Goal: Transaction & Acquisition: Purchase product/service

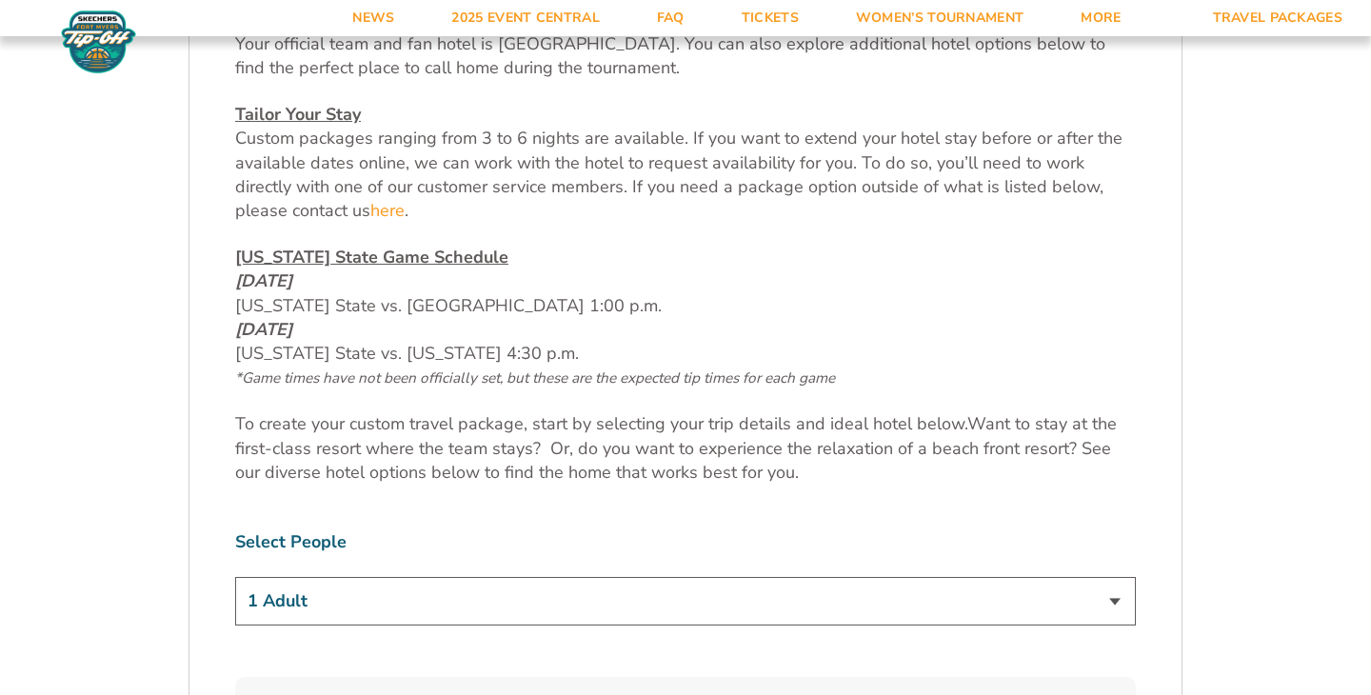
click at [567, 600] on select "1 Adult 2 Adults 3 Adults 4 Adults 2 Adults + 1 Child 2 Adults + 2 Children 2 A…" at bounding box center [685, 601] width 900 height 49
select select "3 Adults"
click at [235, 577] on select "1 Adult 2 Adults 3 Adults 4 Adults 2 Adults + 1 Child 2 Adults + 2 Children 2 A…" at bounding box center [685, 601] width 900 height 49
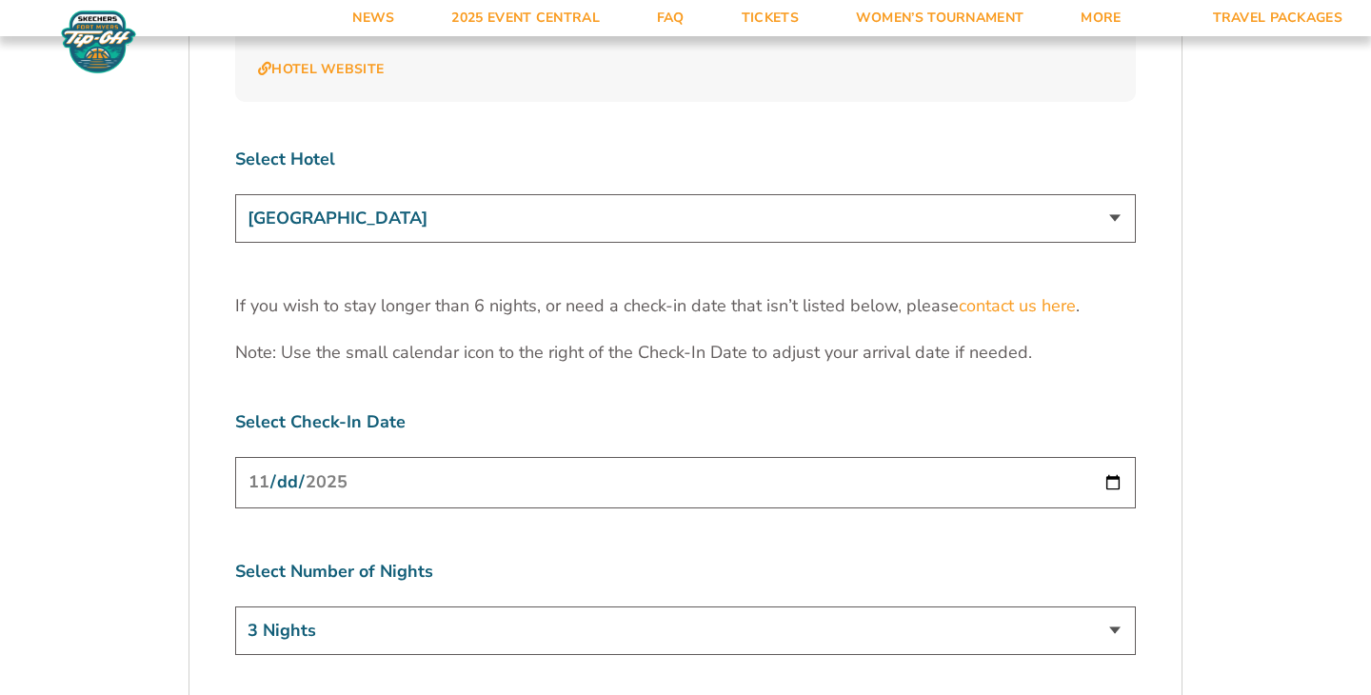
scroll to position [5906, 0]
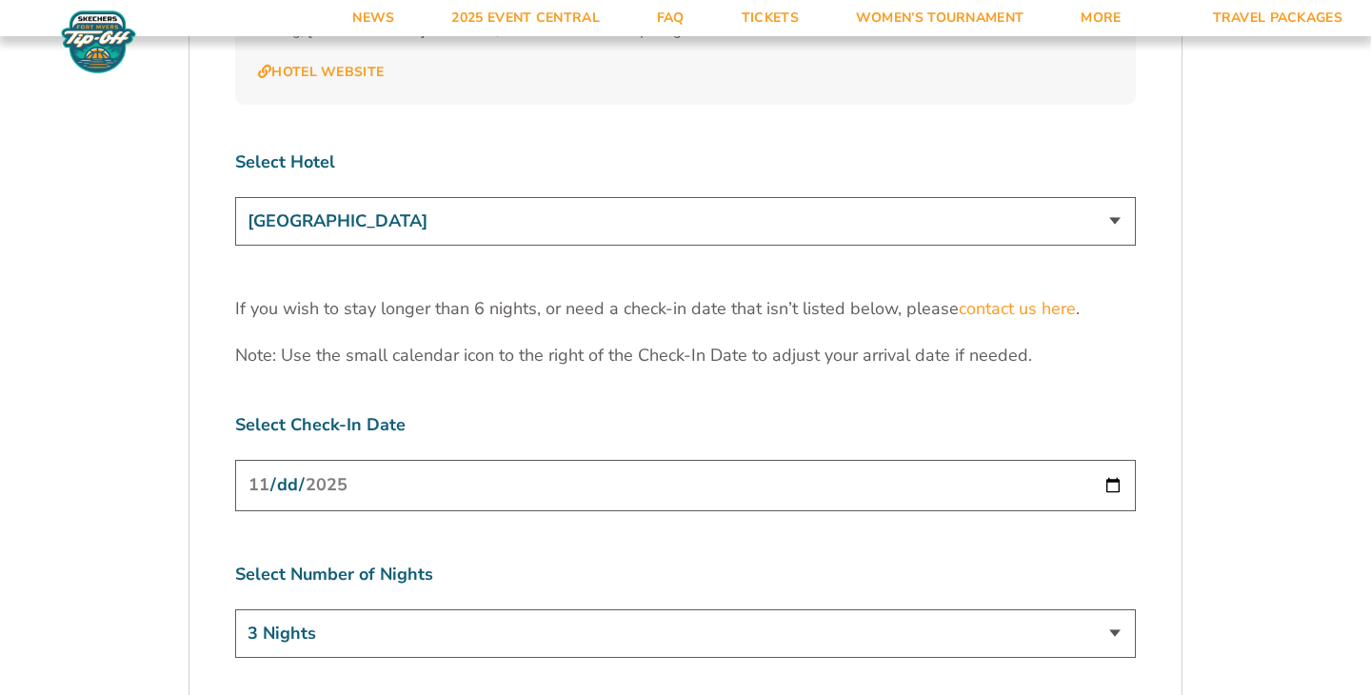
click at [419, 460] on input "2025-11-24" at bounding box center [685, 485] width 900 height 50
click at [1120, 460] on input "2025-11-24" at bounding box center [685, 485] width 900 height 50
click at [1108, 460] on input "2025-11-24" at bounding box center [685, 485] width 900 height 50
click at [1118, 460] on input "2025-11-24" at bounding box center [685, 485] width 900 height 50
click at [1114, 460] on input "2025-11-24" at bounding box center [685, 485] width 900 height 50
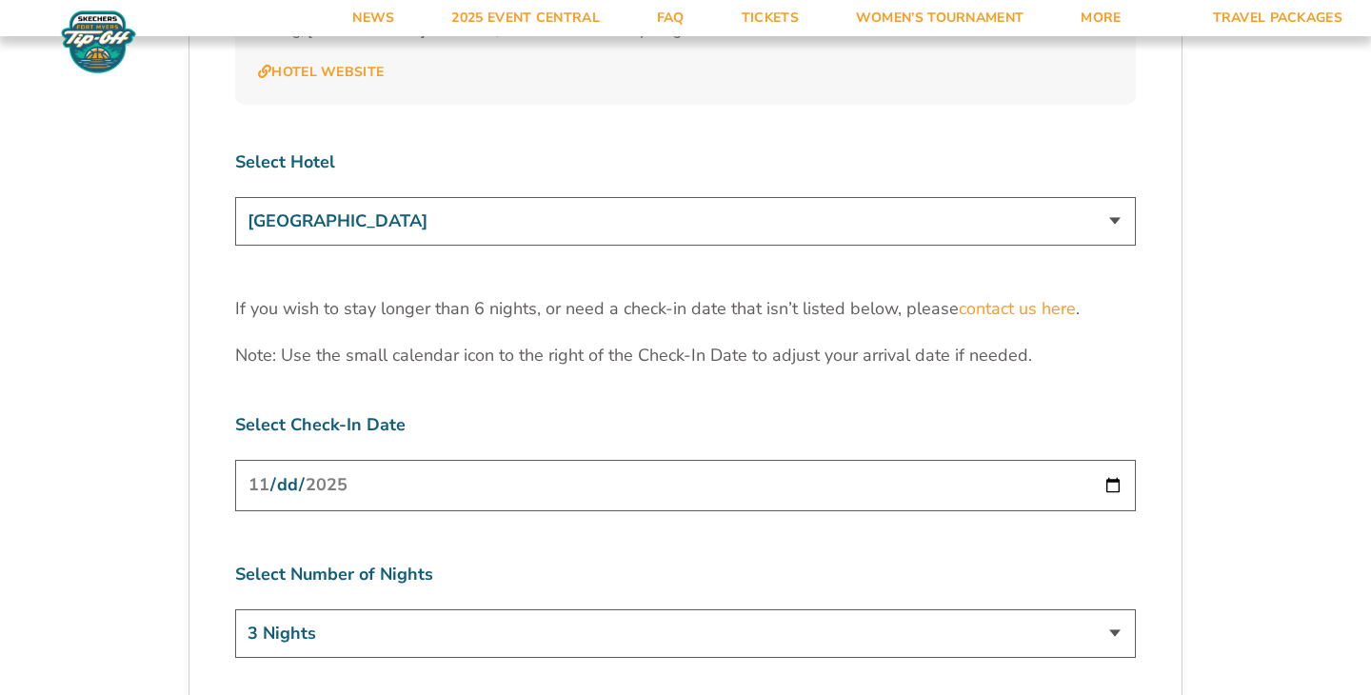
click at [996, 609] on select "3 Nights 4 Nights 5 Nights 6 Nights" at bounding box center [685, 633] width 900 height 49
select select "4 Nights"
click at [235, 609] on select "3 Nights 4 Nights 5 Nights 6 Nights" at bounding box center [685, 633] width 900 height 49
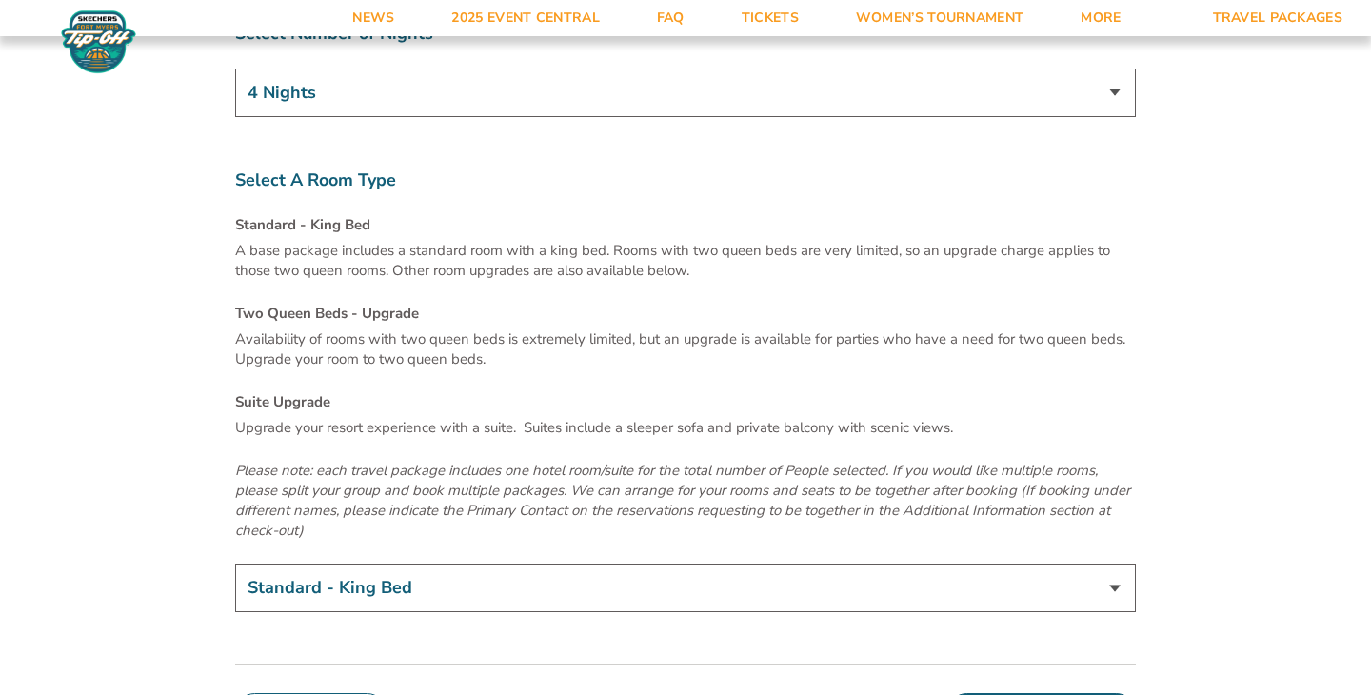
scroll to position [6470, 0]
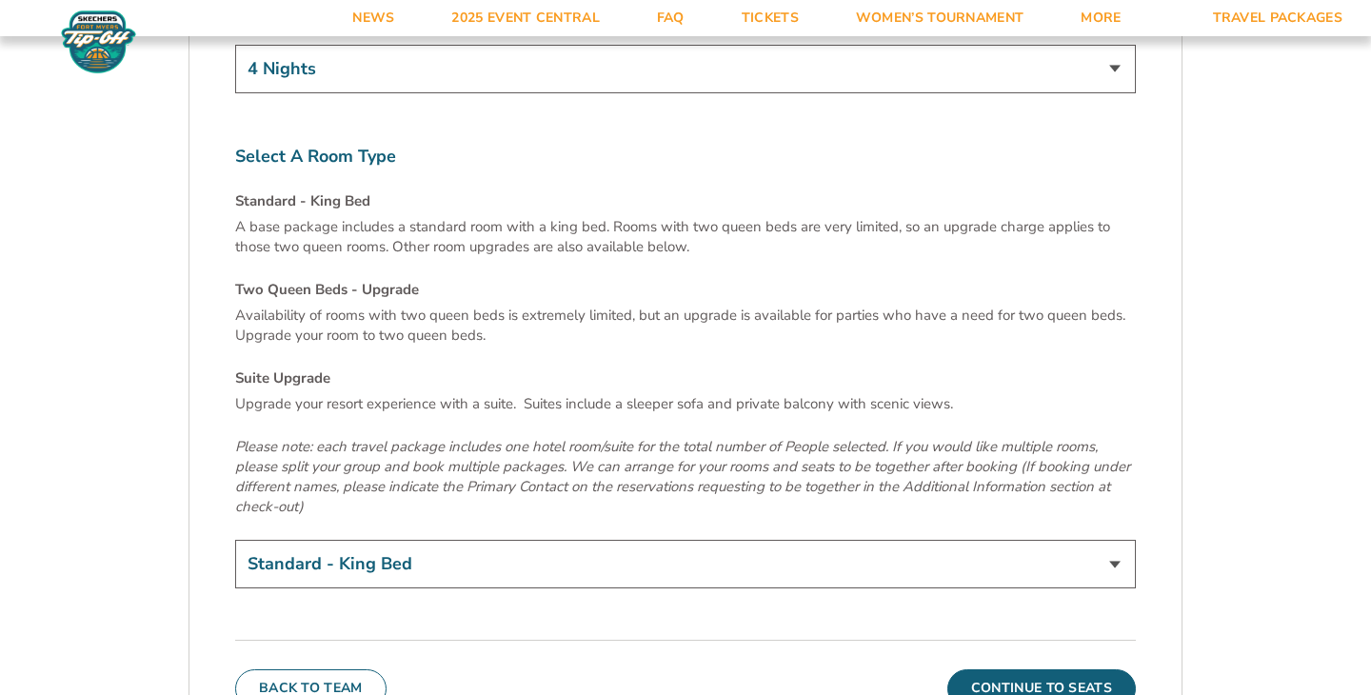
click at [796, 540] on select "Standard - King Bed Two Queen Beds - Upgrade (+$15 per night) Suite Upgrade (+$…" at bounding box center [685, 564] width 900 height 49
select select "Two Queen Beds - Upgrade"
click at [235, 540] on select "Standard - King Bed Two Queen Beds - Upgrade (+$15 per night) Suite Upgrade (+$…" at bounding box center [685, 564] width 900 height 49
click at [997, 669] on button "Continue To Seats" at bounding box center [1041, 688] width 188 height 38
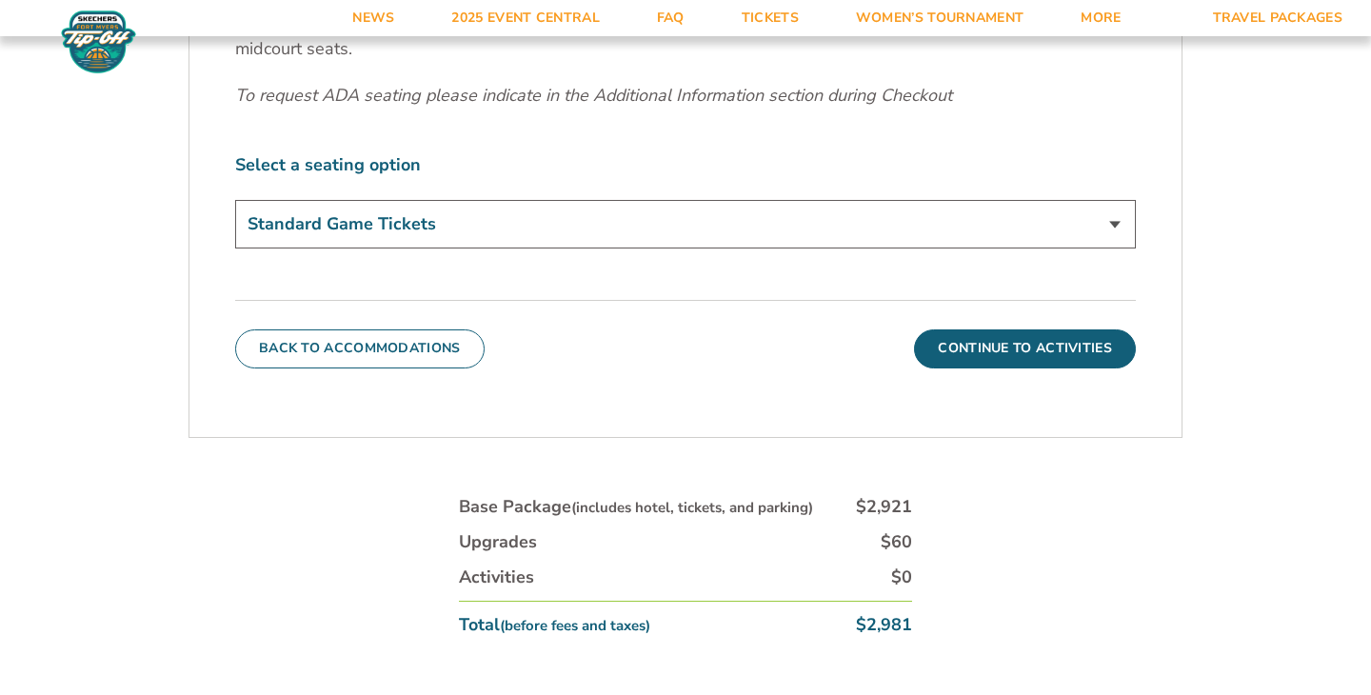
scroll to position [874, 0]
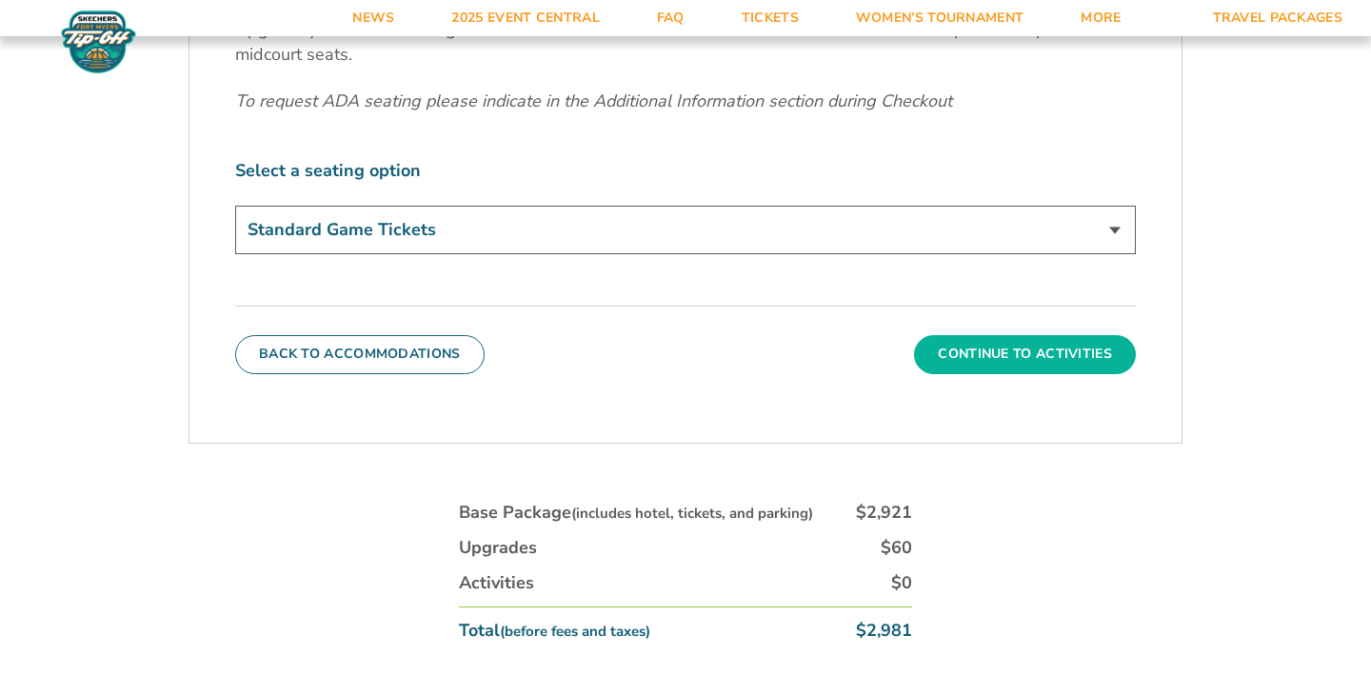
click at [1052, 345] on button "Continue To Activities" at bounding box center [1025, 354] width 222 height 38
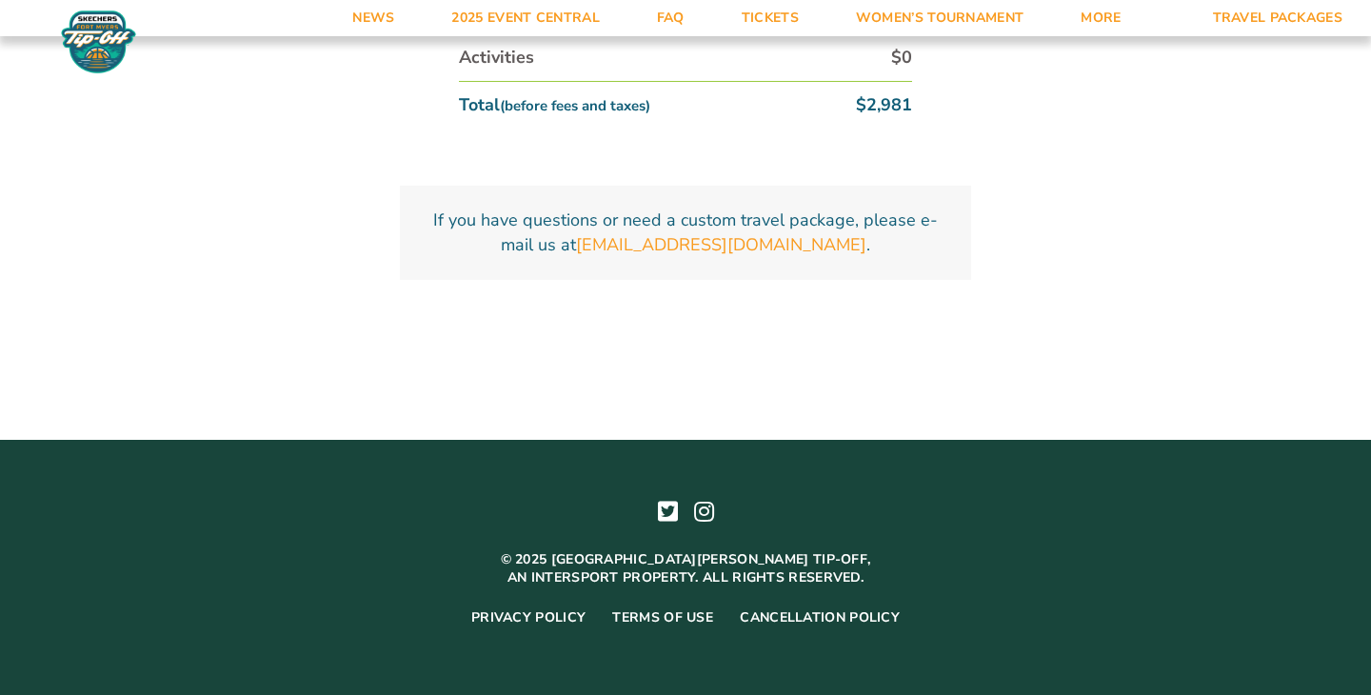
scroll to position [1001, 0]
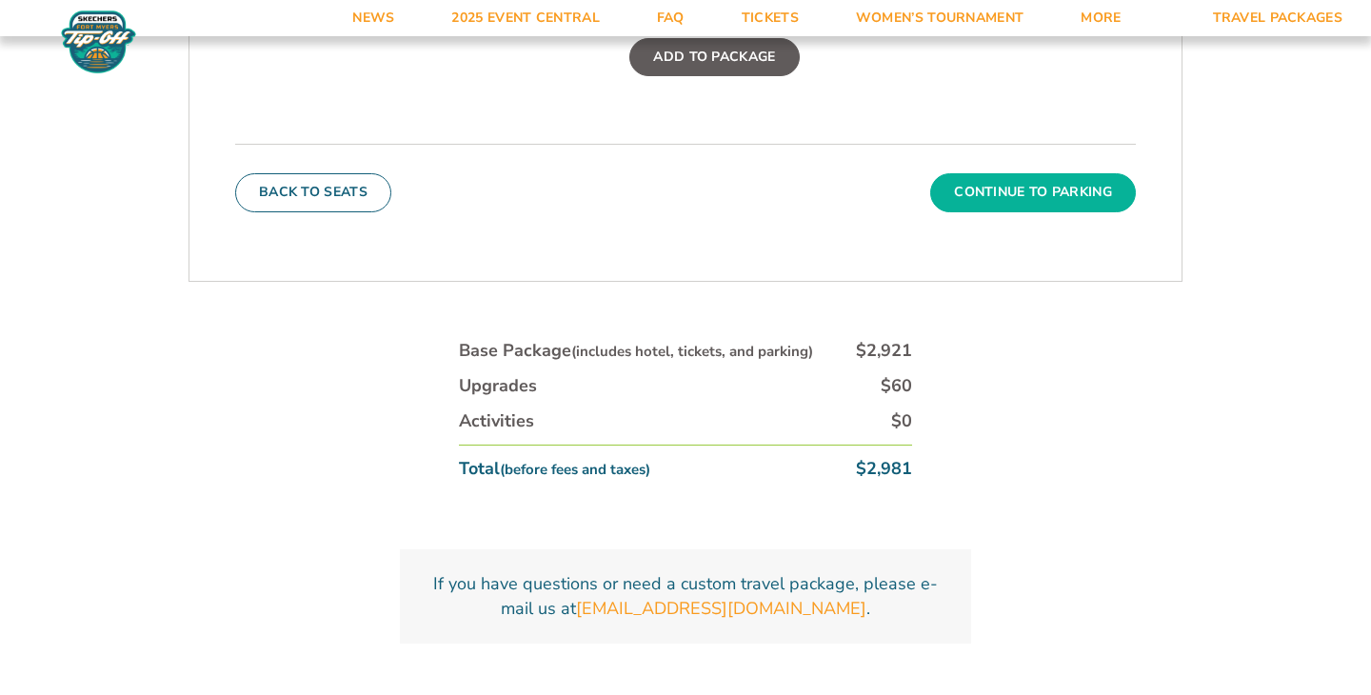
click at [1054, 189] on button "Continue To Parking" at bounding box center [1033, 192] width 206 height 38
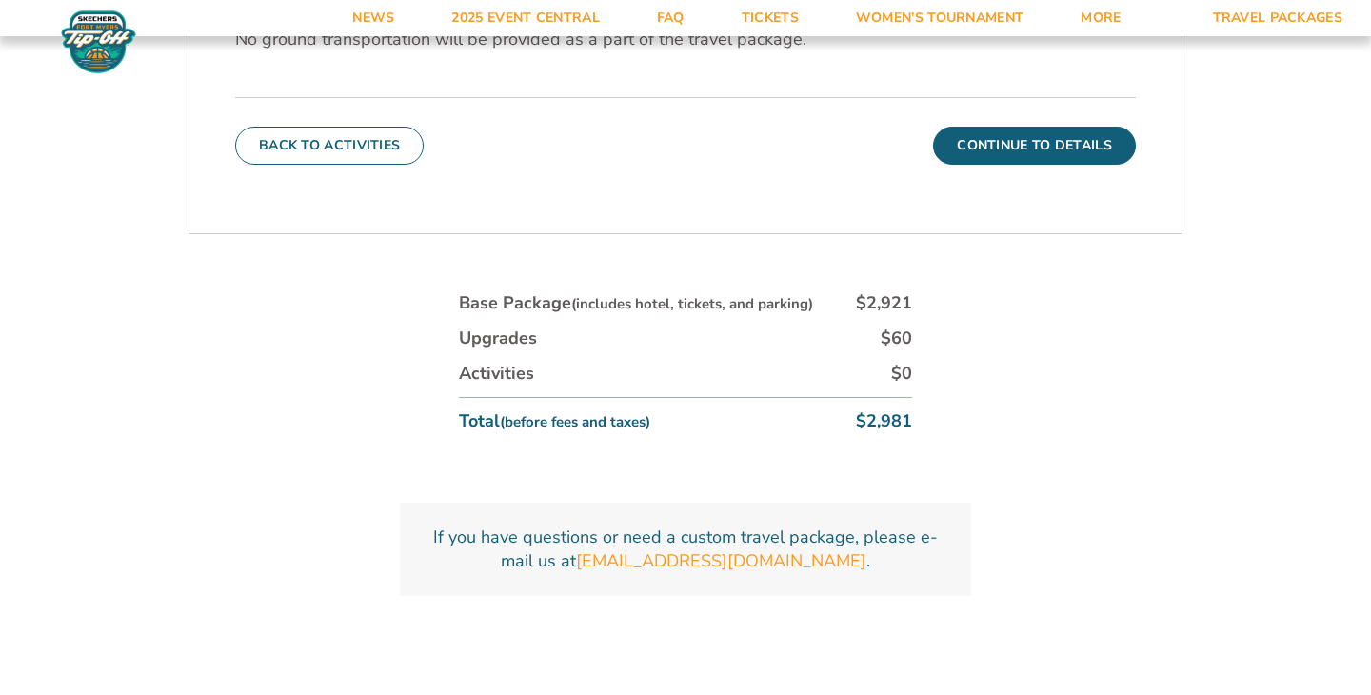
scroll to position [771, 0]
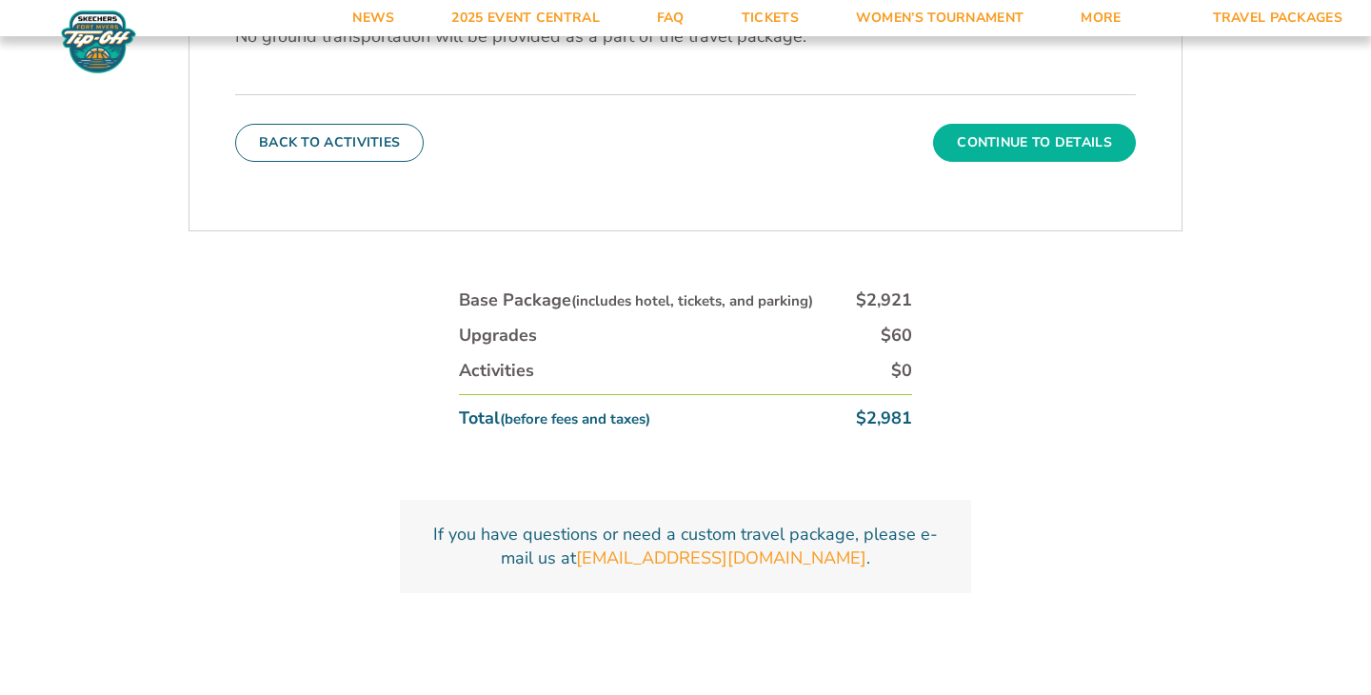
click at [1060, 150] on button "Continue To Details" at bounding box center [1034, 143] width 203 height 38
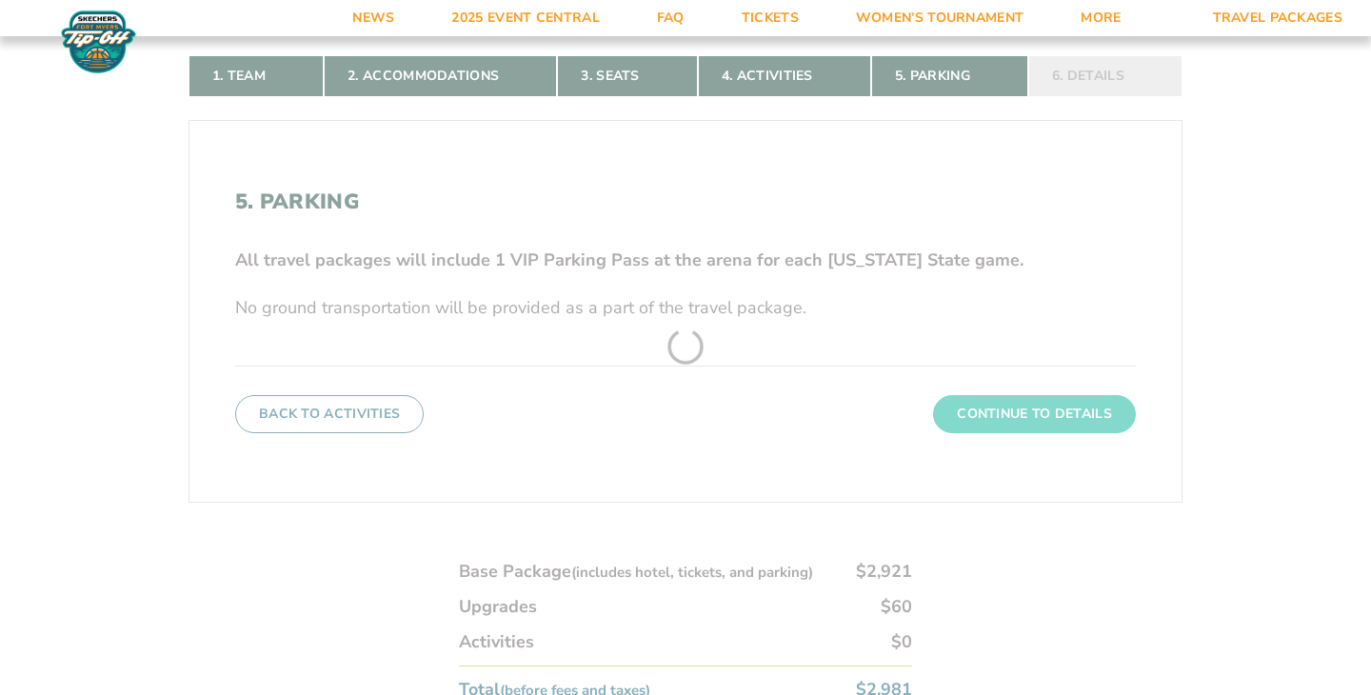
scroll to position [328, 0]
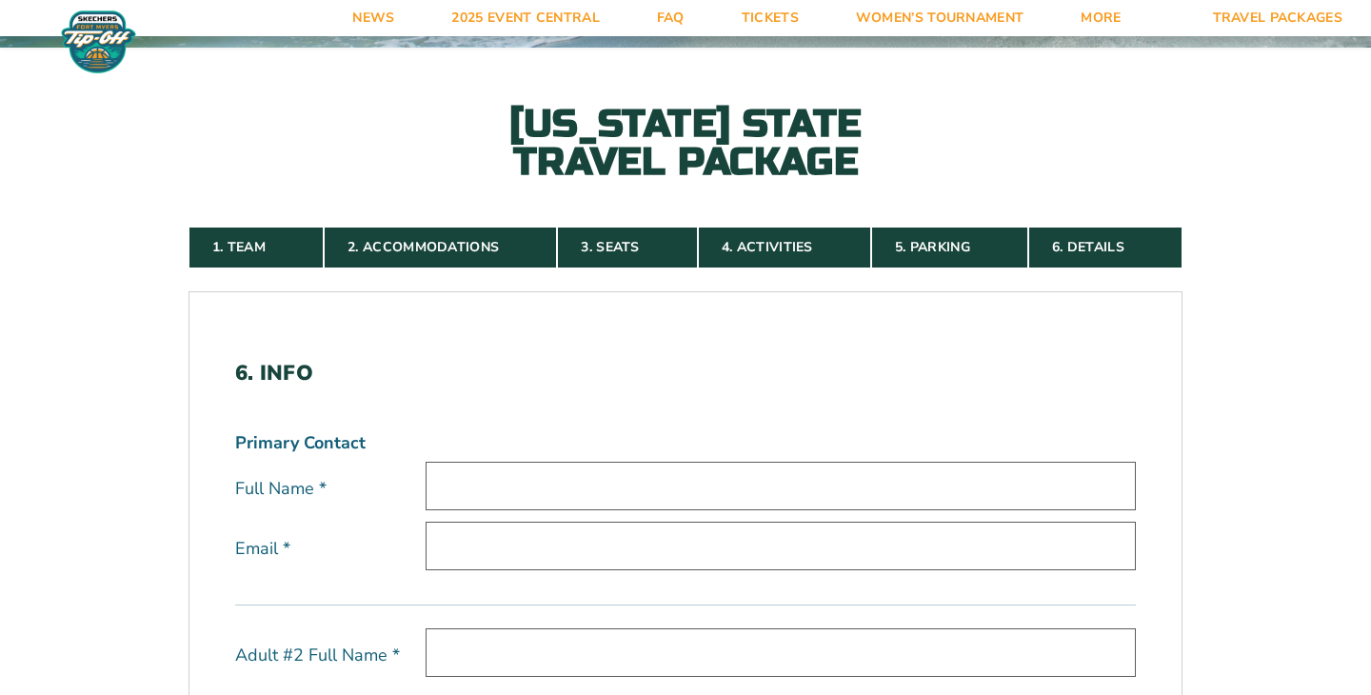
click at [647, 479] on input "text" at bounding box center [780, 486] width 710 height 49
type input "Dana J ONeil"
type input "[EMAIL_ADDRESS][DOMAIN_NAME]"
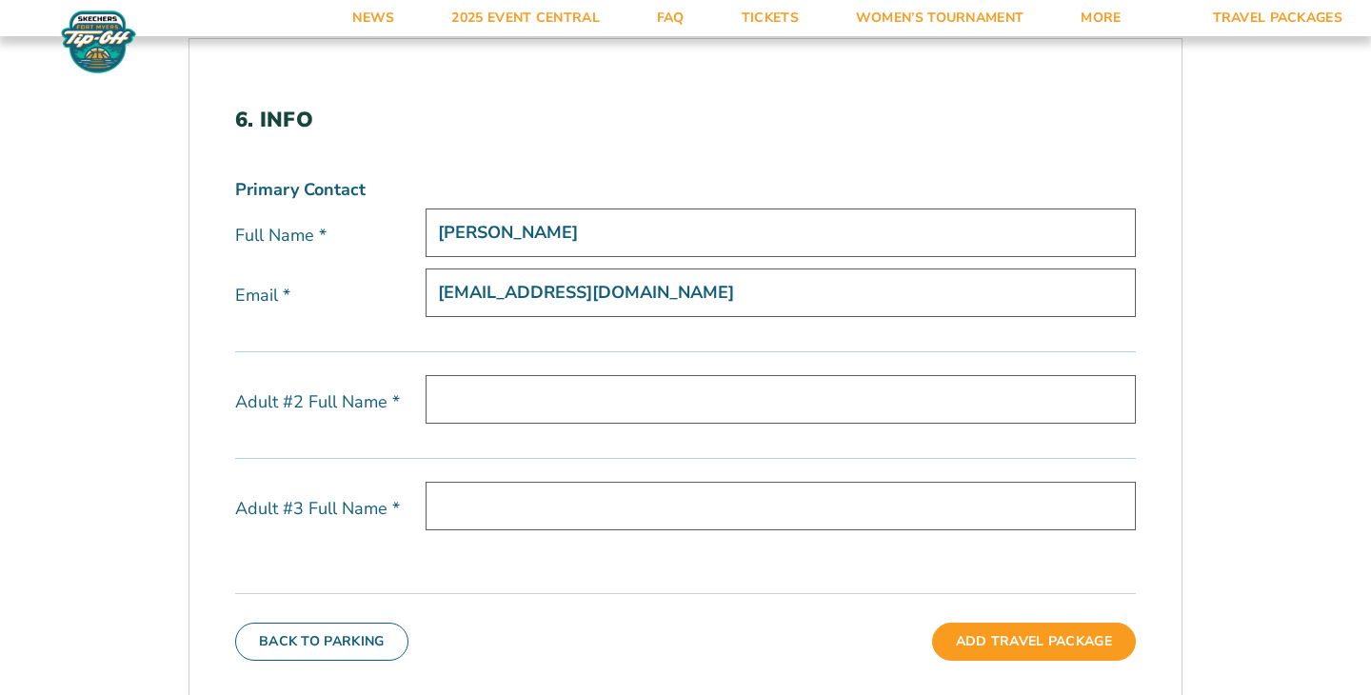
scroll to position [639, 0]
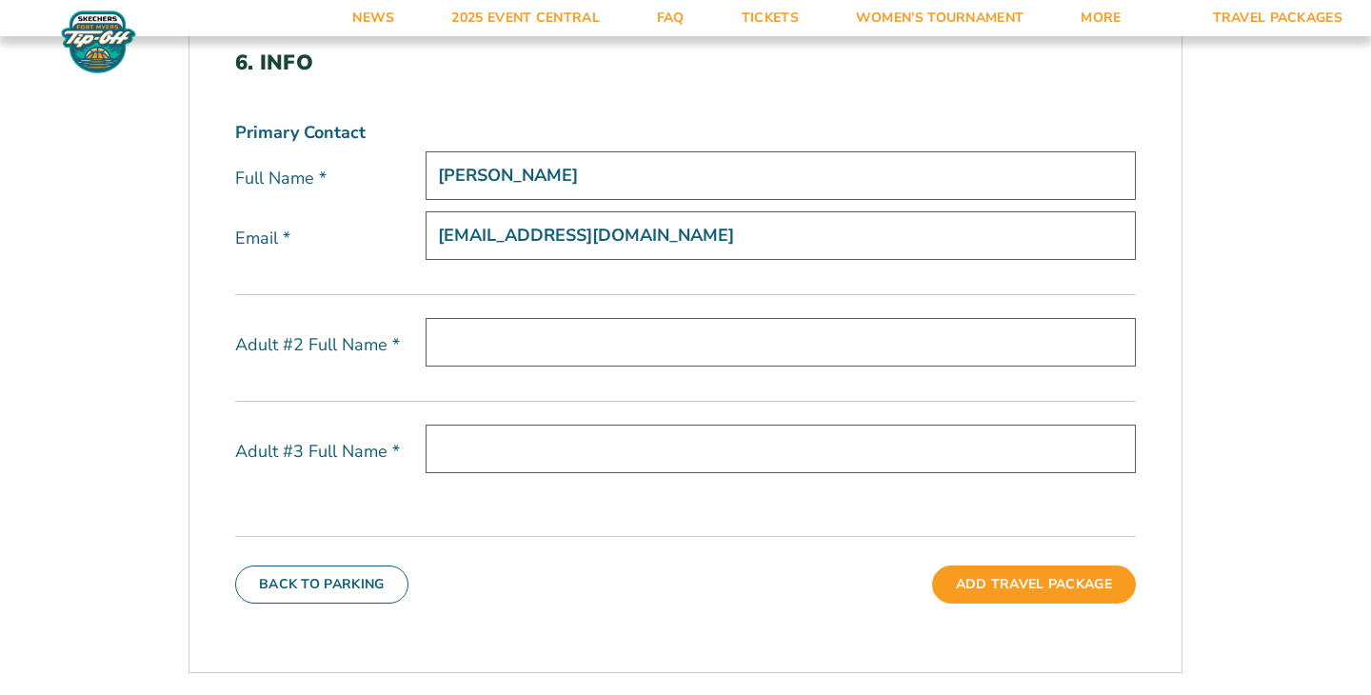
click at [665, 328] on input "text" at bounding box center [780, 342] width 710 height 49
click at [585, 358] on input "text" at bounding box center [780, 342] width 710 height 49
click at [579, 345] on input "text" at bounding box center [780, 342] width 710 height 49
type input "George ONeil"
type input "Madigan ONeil"
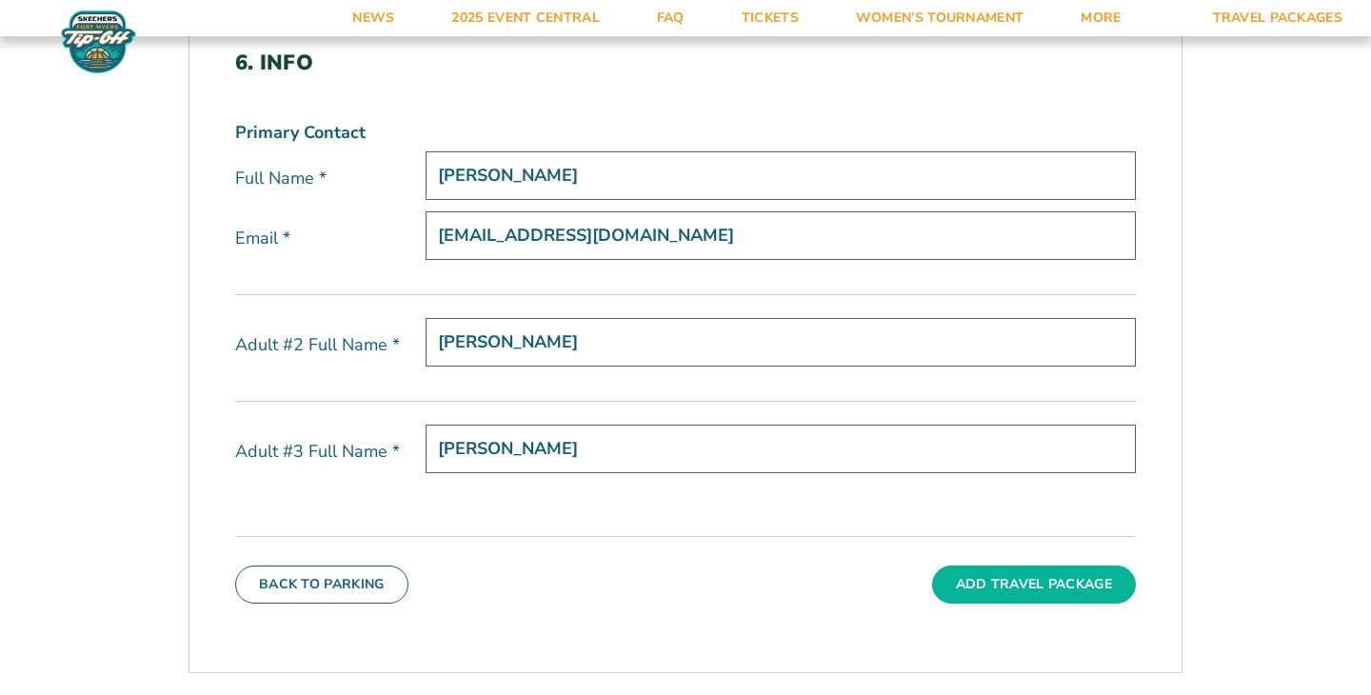
click at [1022, 578] on button "Add Travel Package" at bounding box center [1034, 584] width 204 height 38
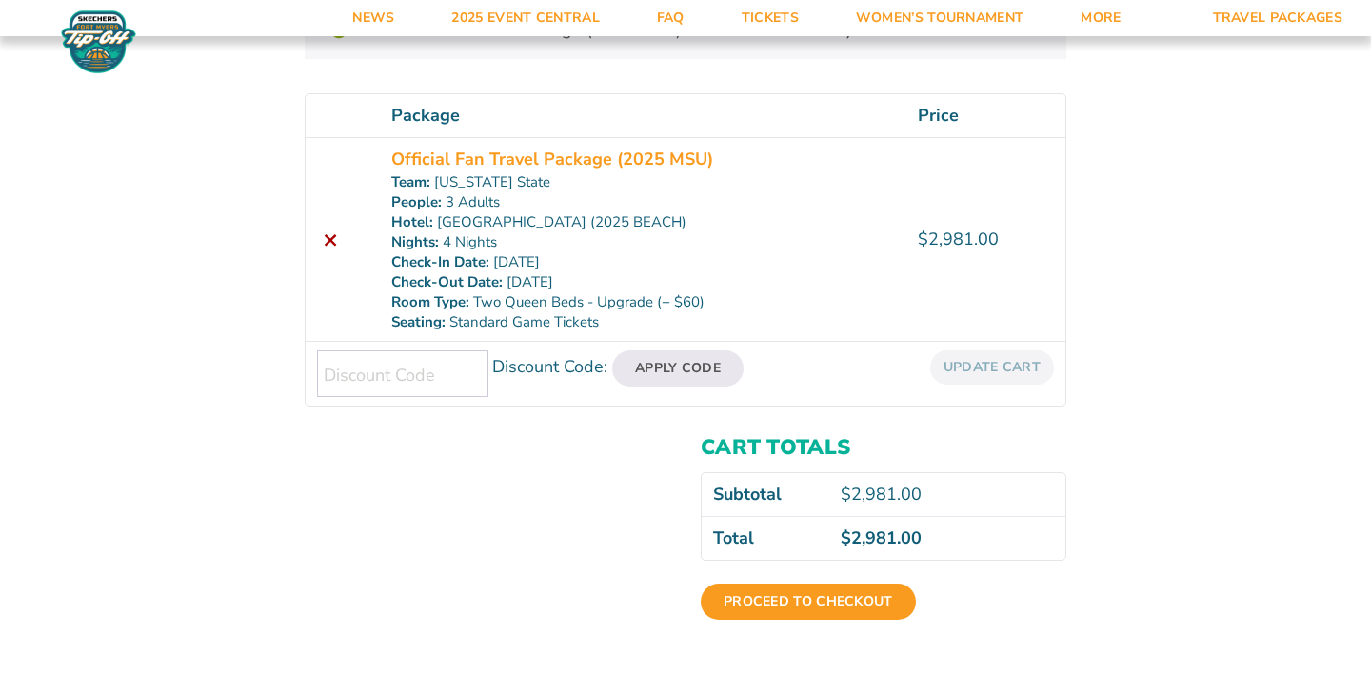
scroll to position [292, 0]
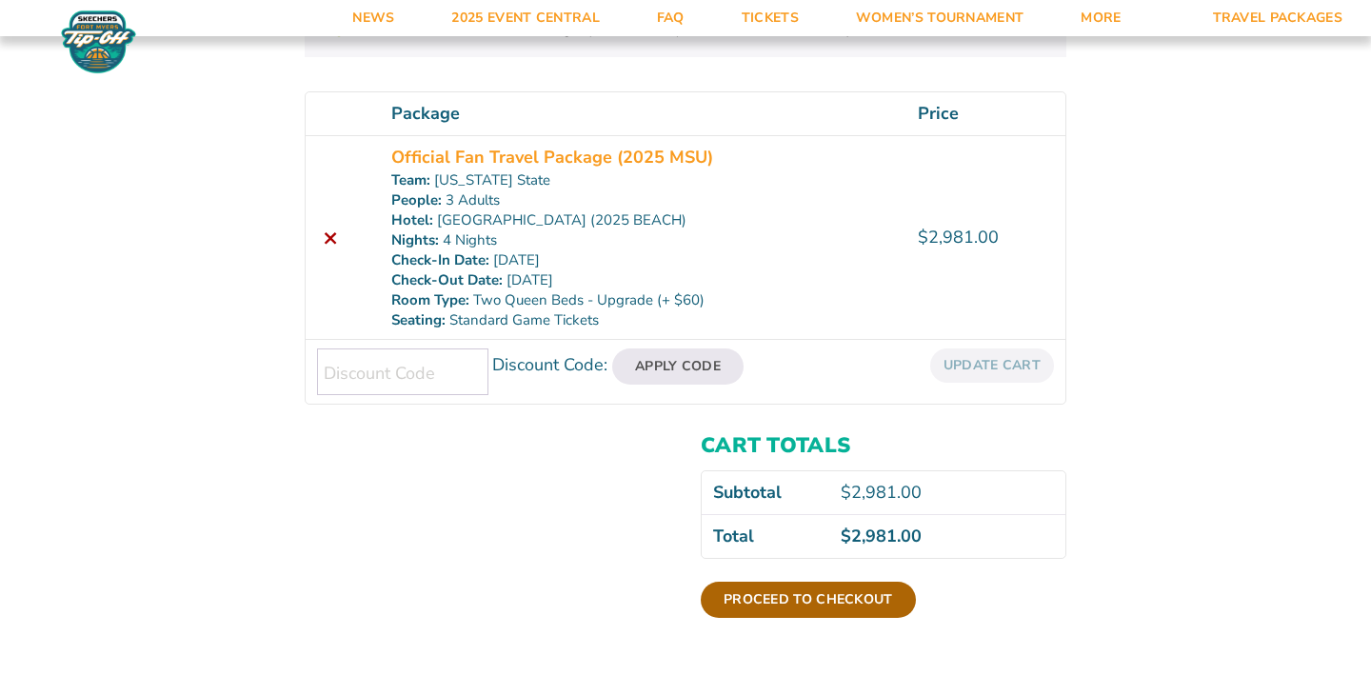
click at [775, 602] on link "Proceed to checkout" at bounding box center [807, 600] width 215 height 36
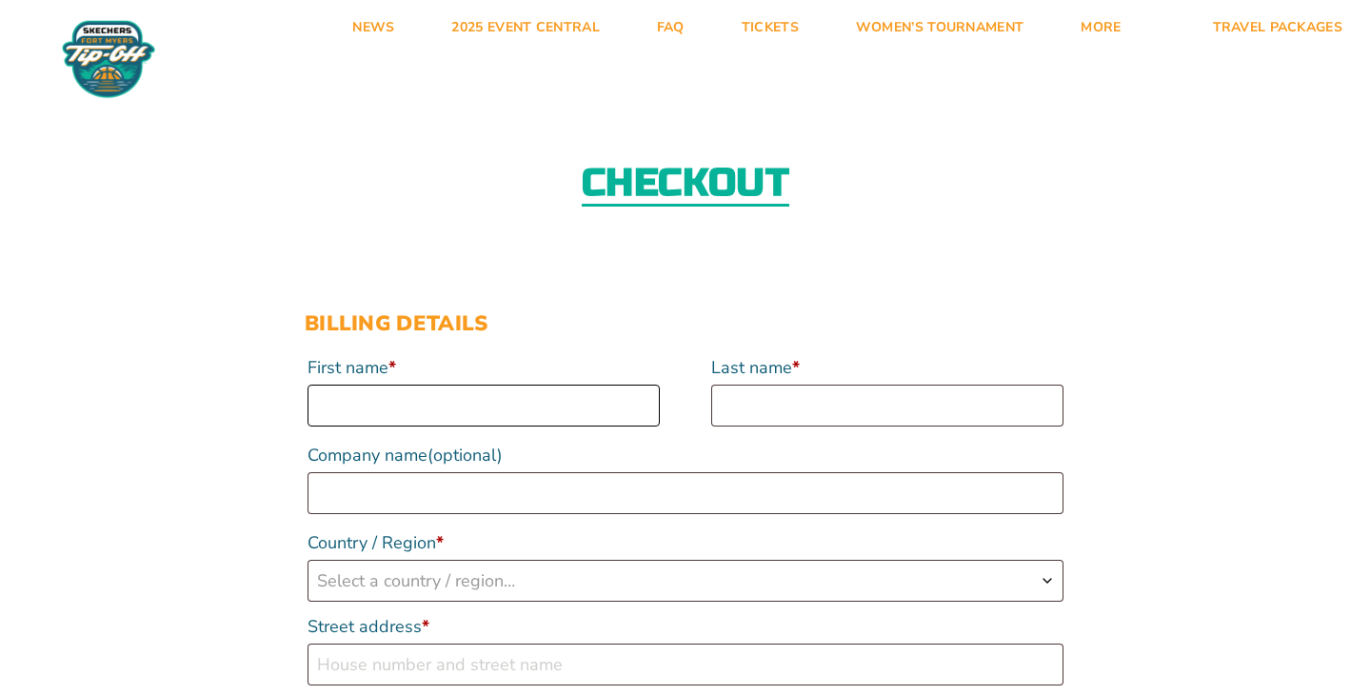
click at [490, 401] on input "First name *" at bounding box center [483, 406] width 352 height 42
type input "[PERSON_NAME]"
type input "[PERSON_NAME] LLC"
select select "US"
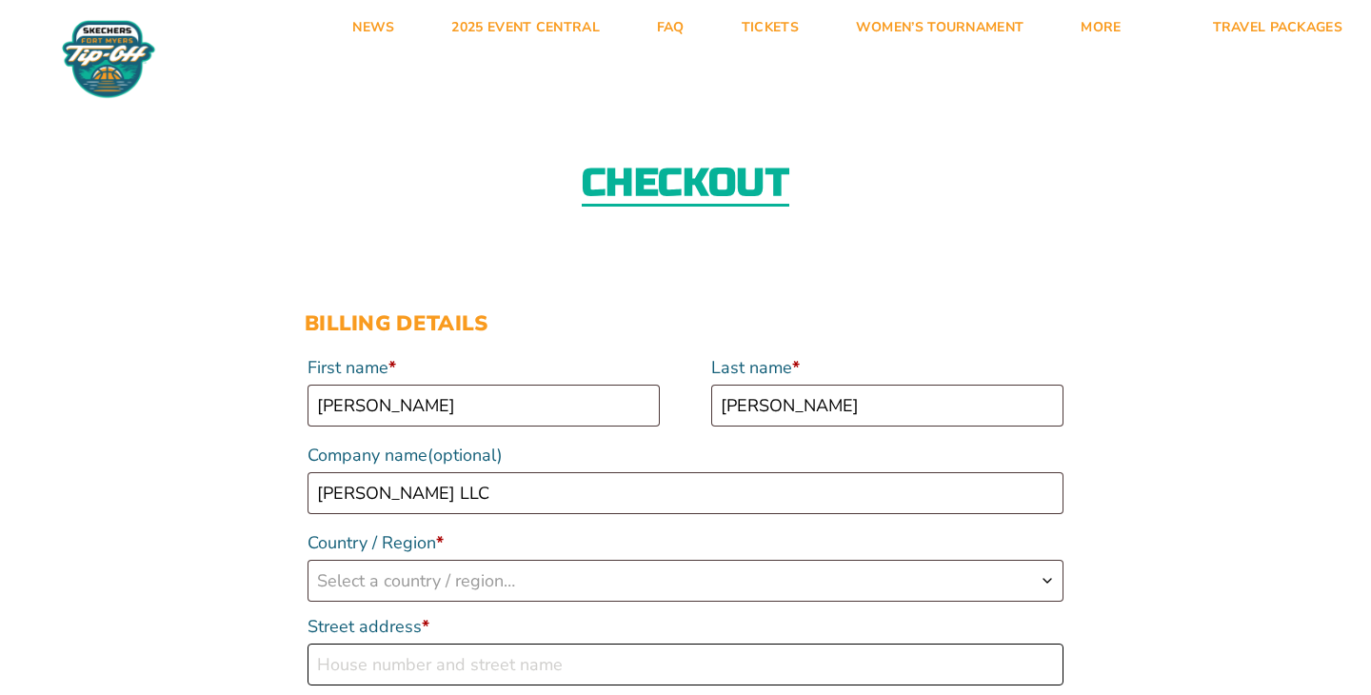
type input "[STREET_ADDRESS]"
type input "2011 Leedoms Dr"
type input "[GEOGRAPHIC_DATA]"
type input "18940"
type input "12153133425"
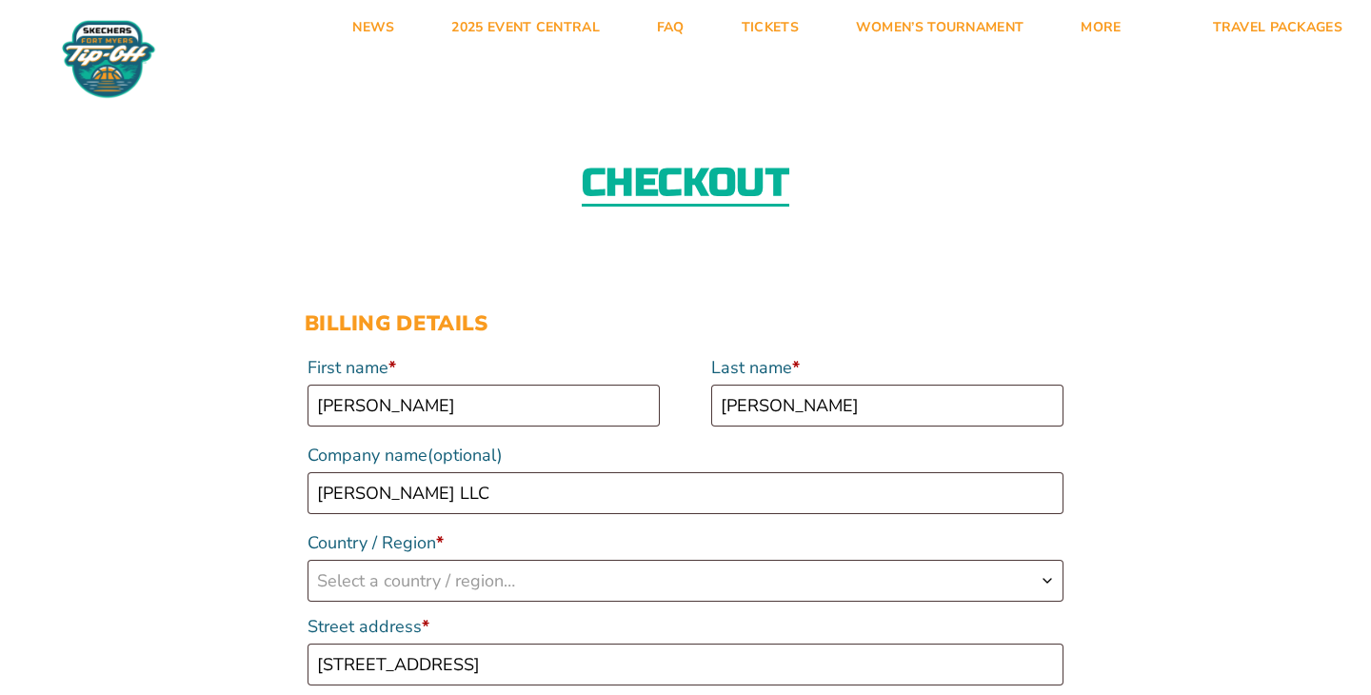
type input "[EMAIL_ADDRESS][DOMAIN_NAME]"
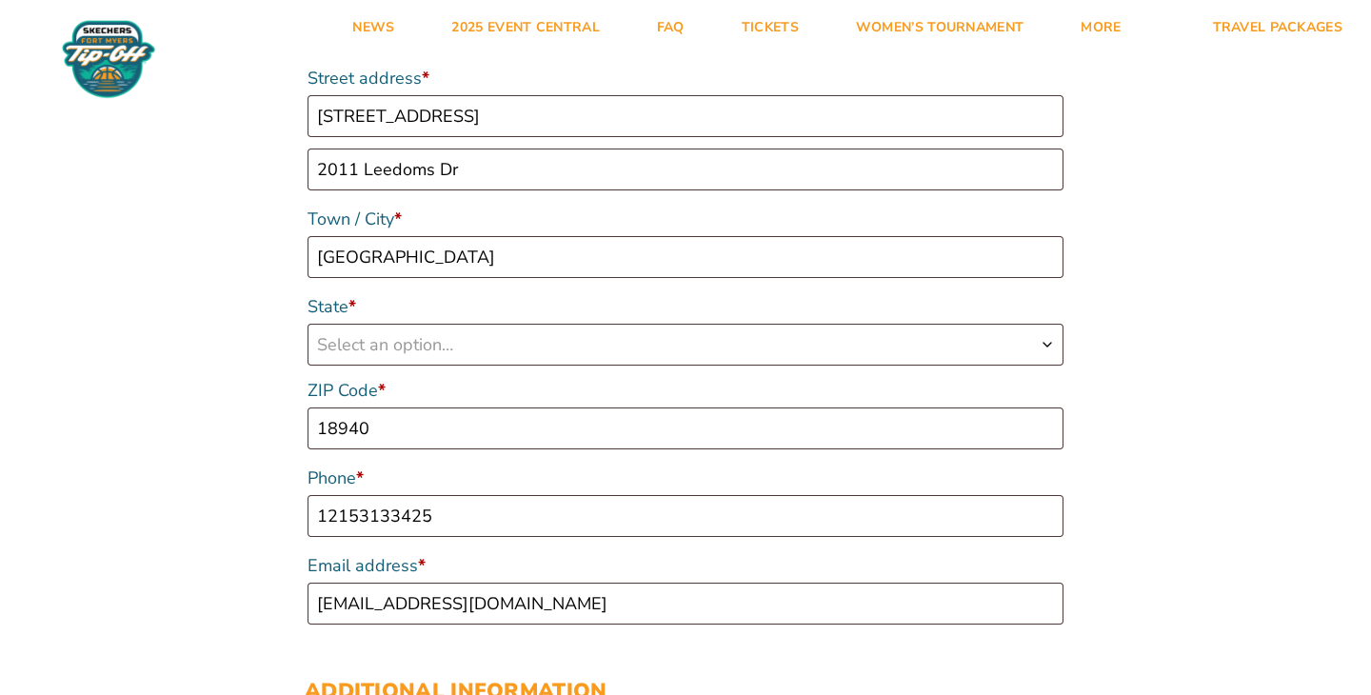
select select "US"
select select "PA"
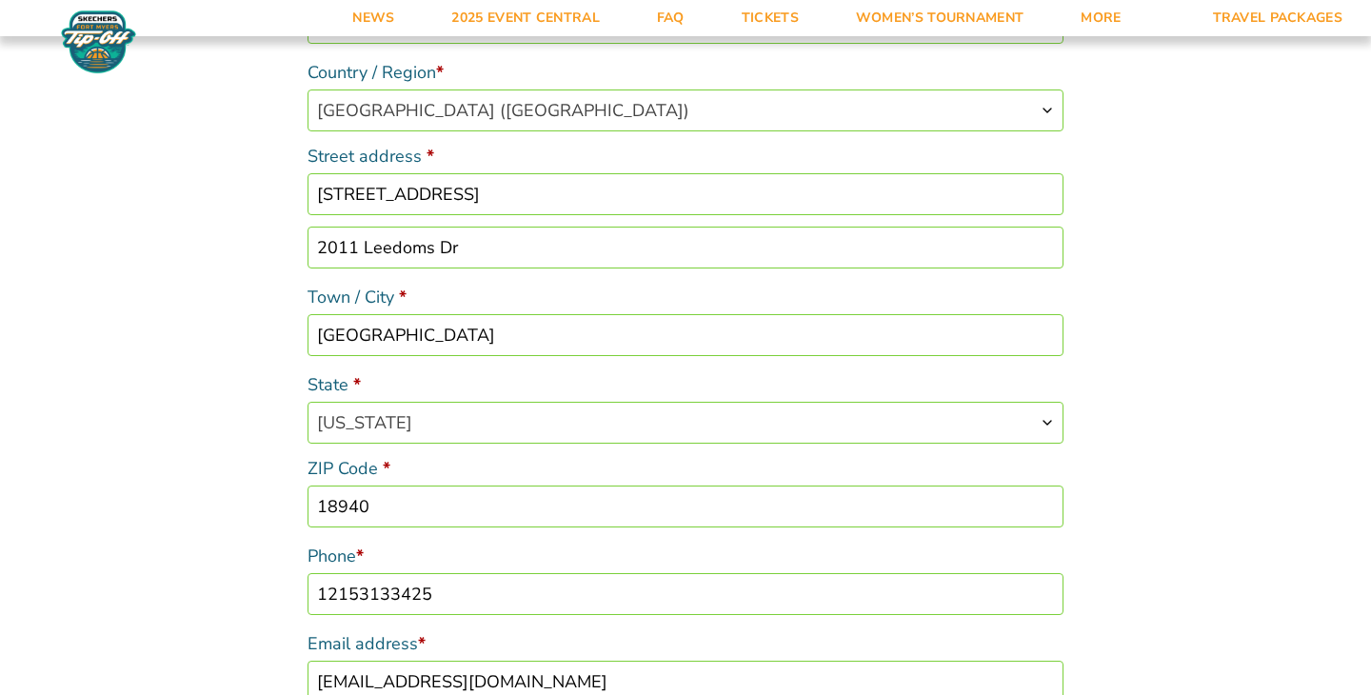
scroll to position [406, 0]
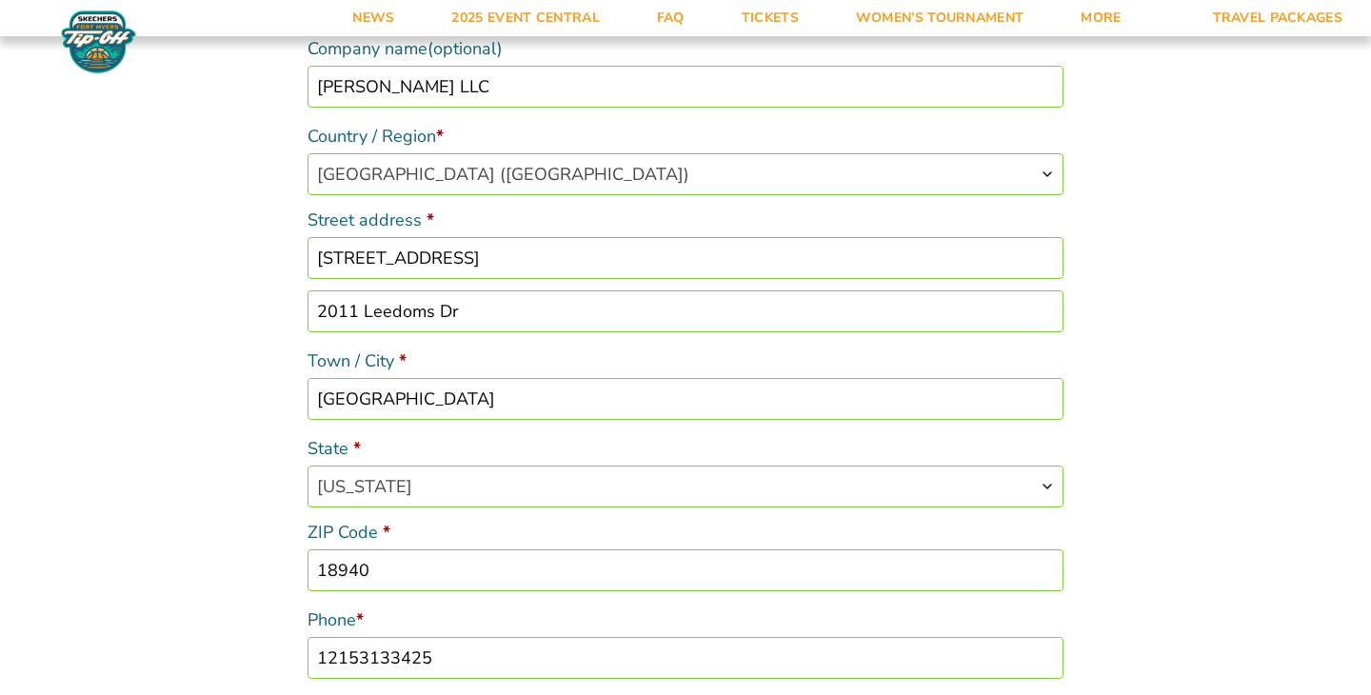
click at [543, 325] on input "2011 Leedoms Dr" at bounding box center [685, 311] width 756 height 42
click at [543, 98] on input "[PERSON_NAME] LLC" at bounding box center [685, 87] width 756 height 42
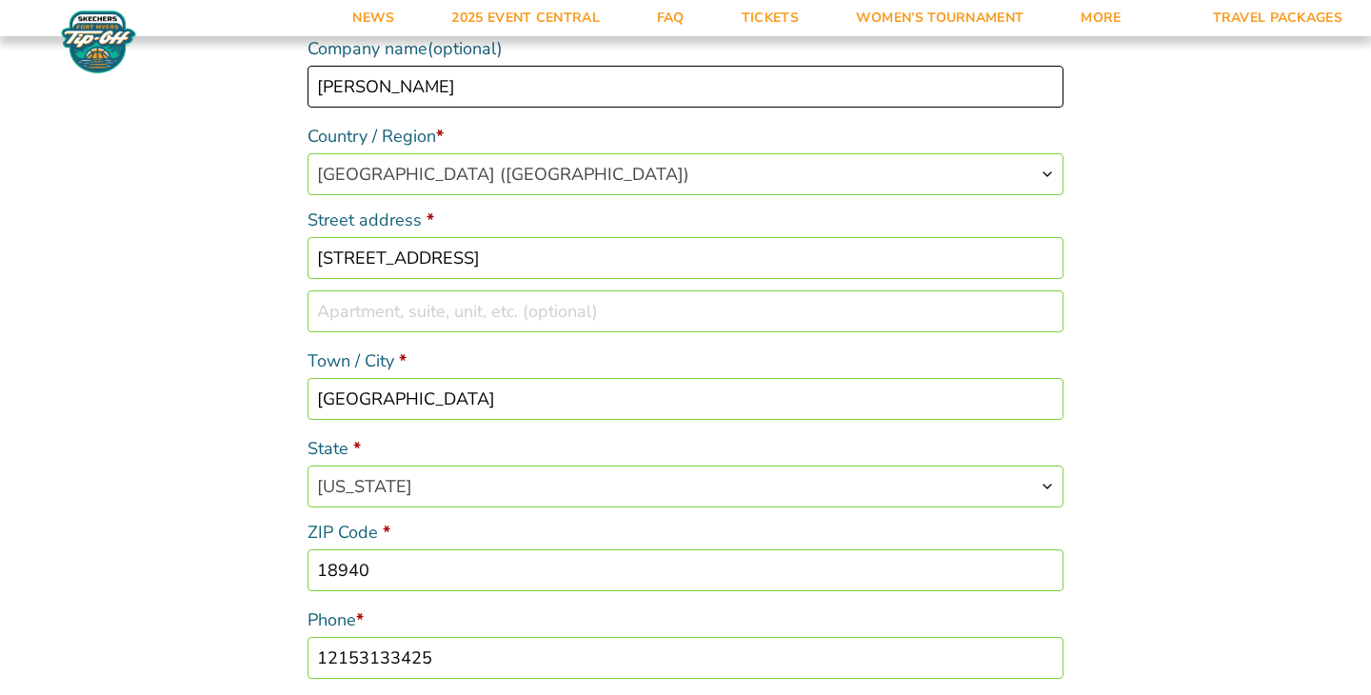
type input "[PERSON_NAME]"
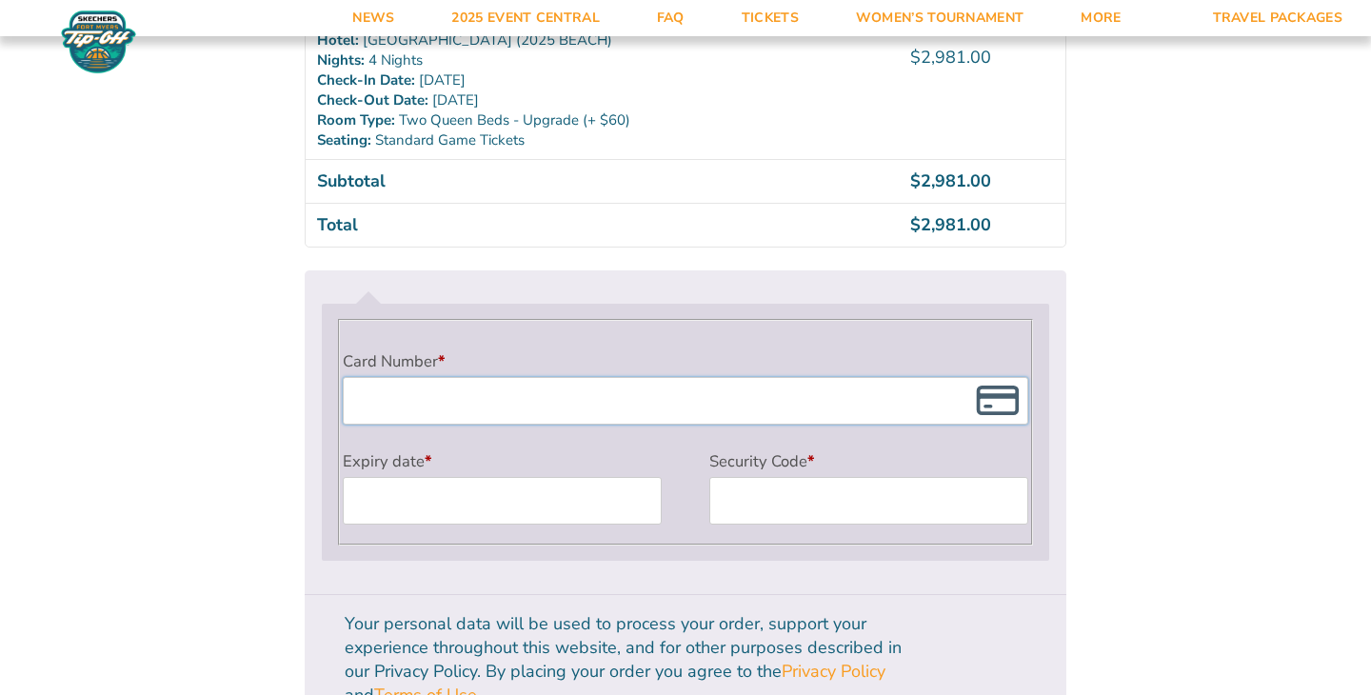
scroll to position [1546, 0]
